Goal: Task Accomplishment & Management: Manage account settings

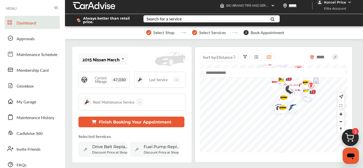
scroll to position [3, 0]
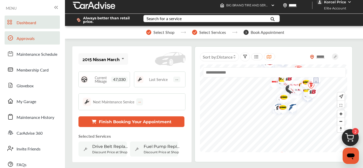
click at [42, 39] on link "Approvals" at bounding box center [32, 37] width 55 height 13
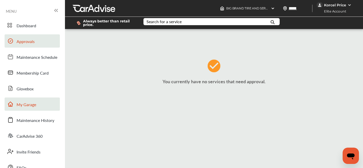
click at [34, 109] on link "My Garage" at bounding box center [32, 104] width 55 height 13
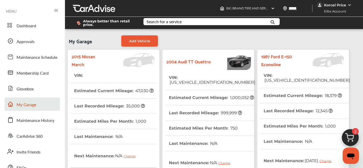
click at [198, 82] on th "VIN : [US_VEHICLE_IDENTIFICATION_NUMBER]" at bounding box center [212, 80] width 86 height 20
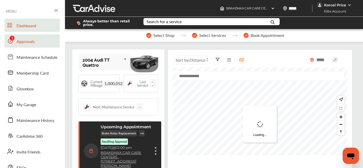
click at [22, 46] on link "Approvals" at bounding box center [32, 40] width 55 height 13
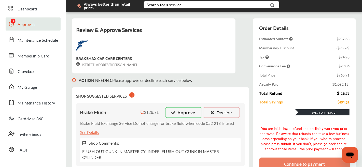
scroll to position [29, 0]
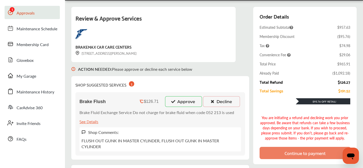
click at [167, 98] on button "Approve" at bounding box center [183, 101] width 37 height 11
